Goal: Entertainment & Leisure: Consume media (video, audio)

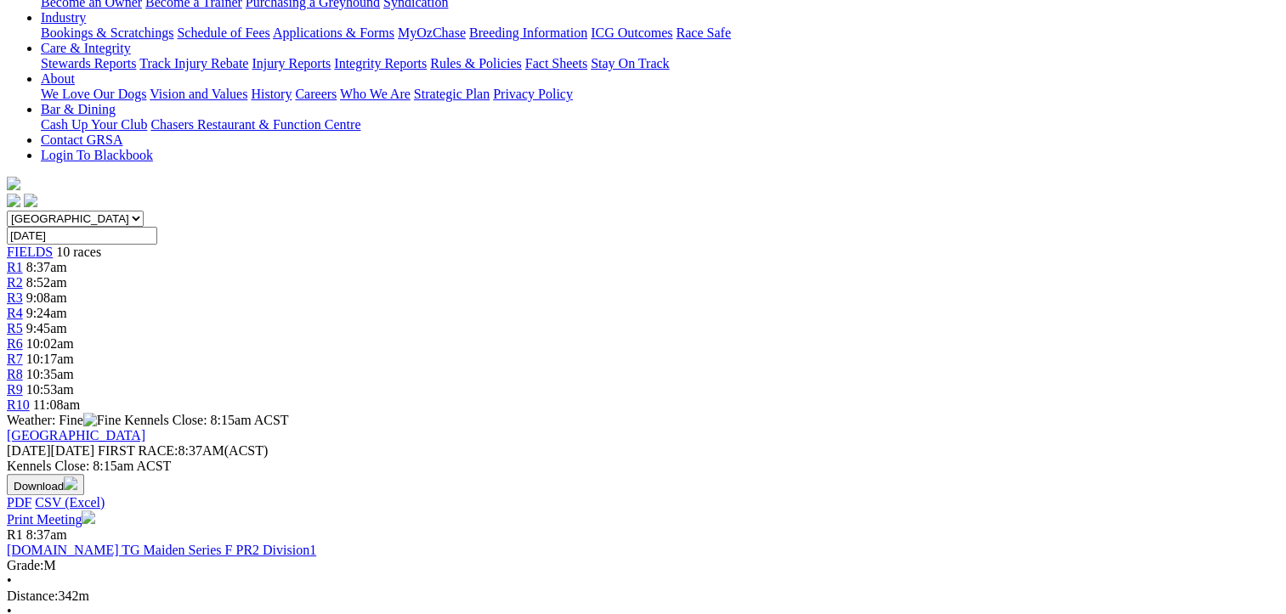
scroll to position [425, 0]
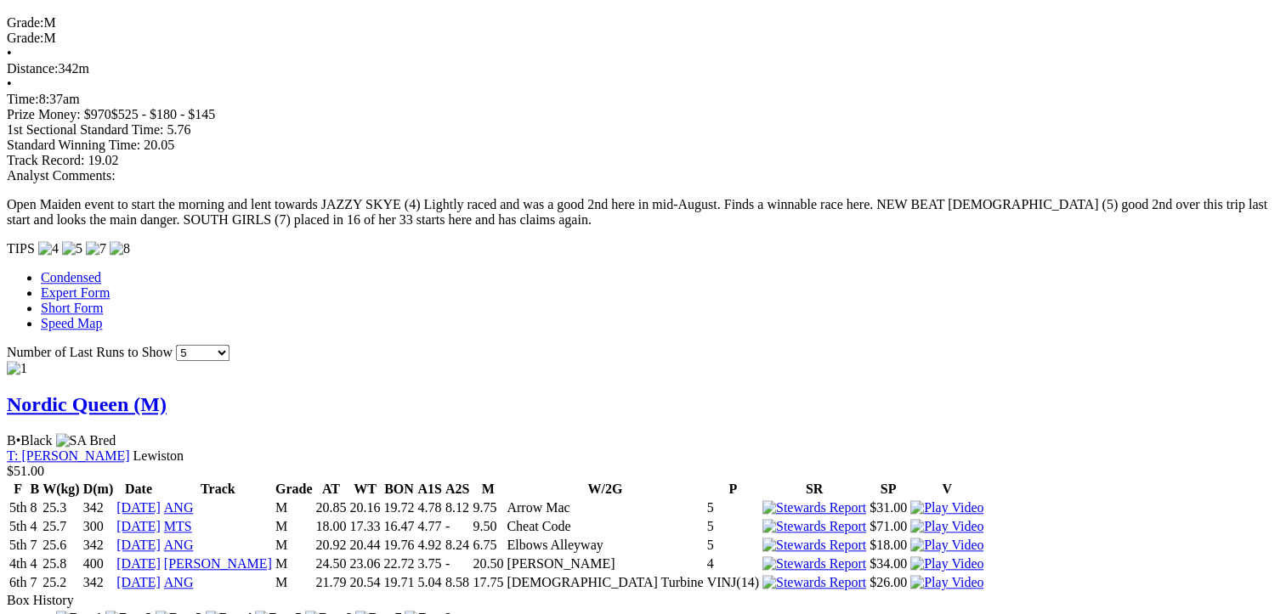
scroll to position [1699, 0]
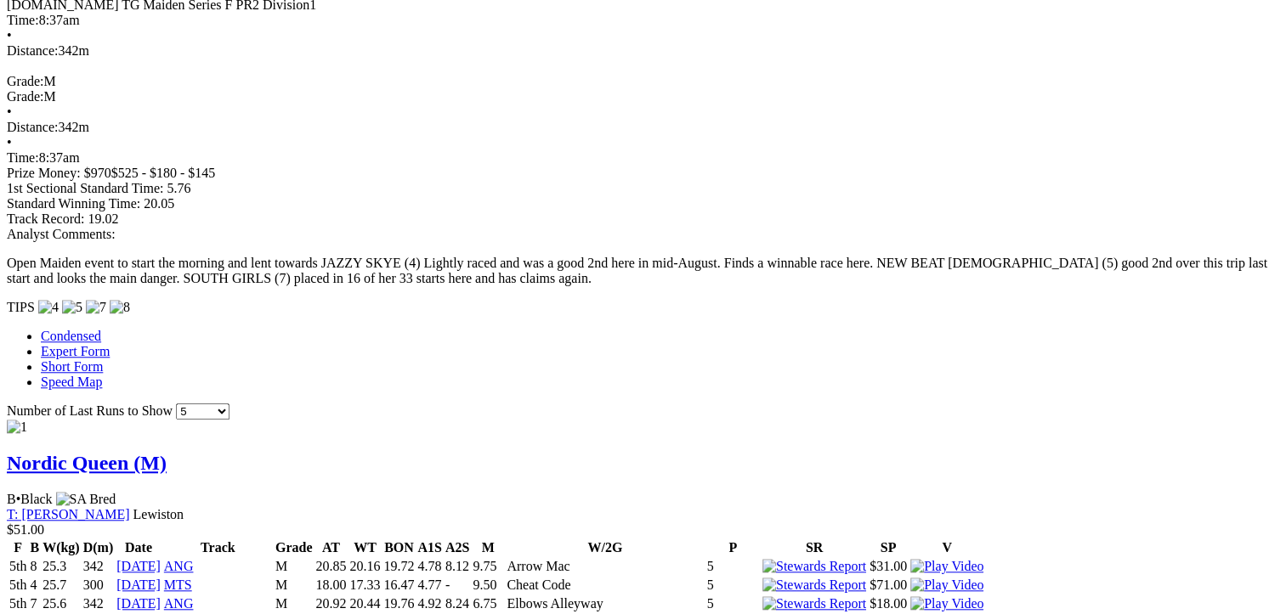
scroll to position [1190, 0]
